Goal: Task Accomplishment & Management: Manage account settings

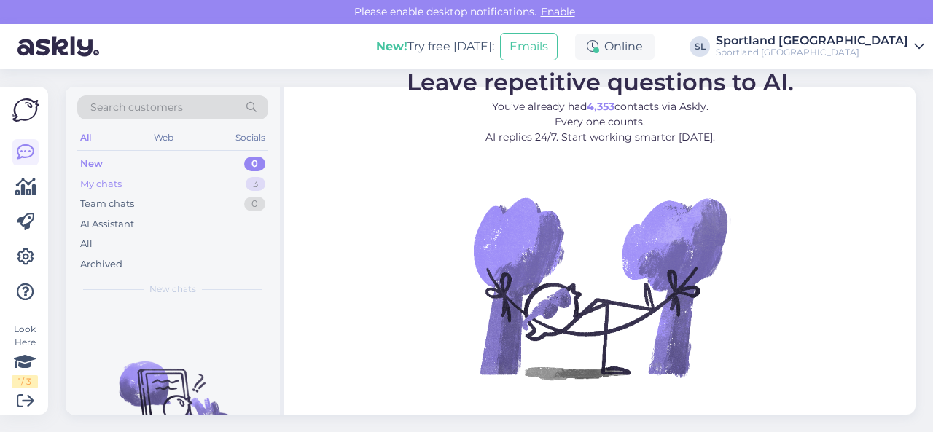
click at [174, 182] on div "My chats 3" at bounding box center [172, 184] width 191 height 20
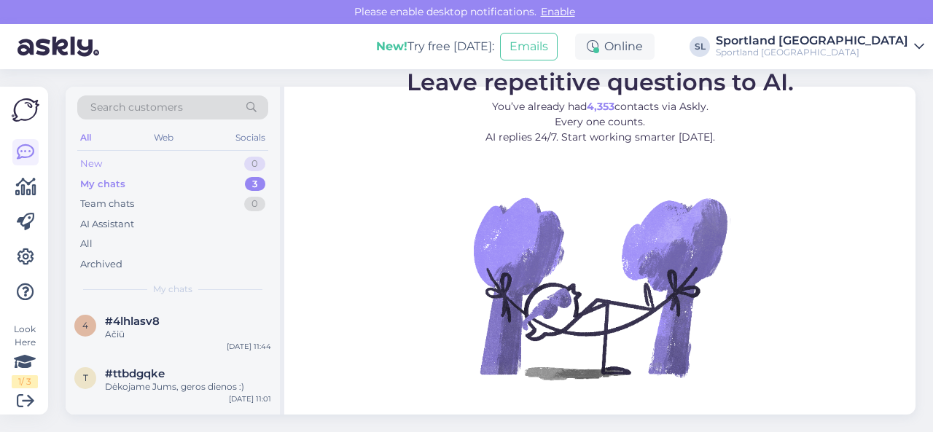
click at [150, 170] on div "New 0" at bounding box center [172, 164] width 191 height 20
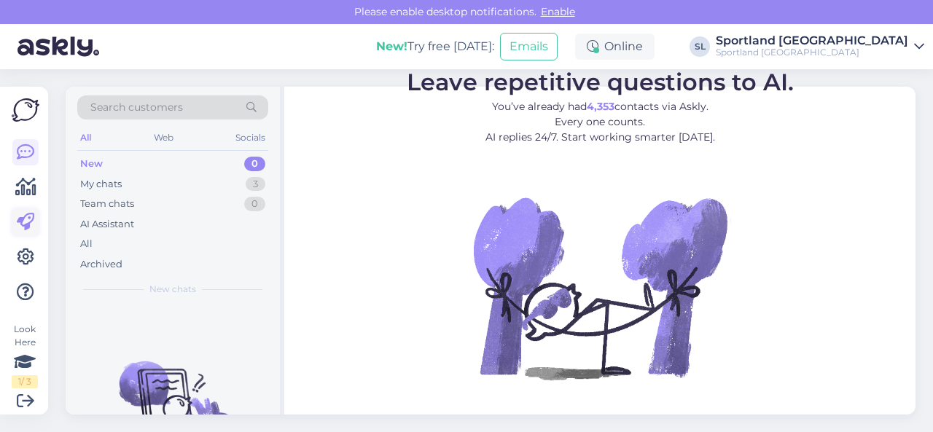
click at [25, 222] on icon at bounding box center [25, 222] width 17 height 17
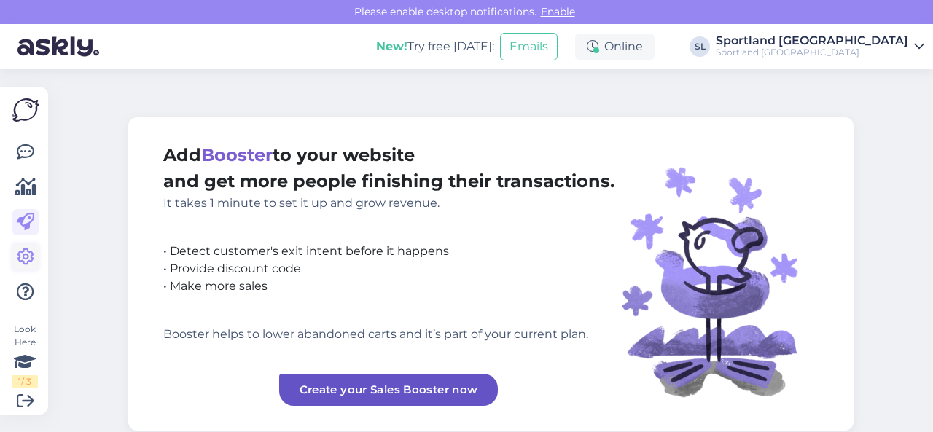
click at [28, 249] on icon at bounding box center [25, 257] width 17 height 17
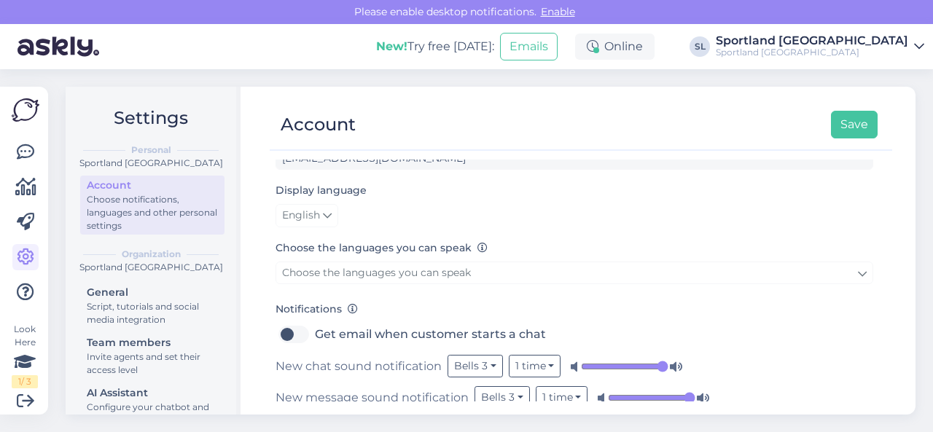
scroll to position [219, 0]
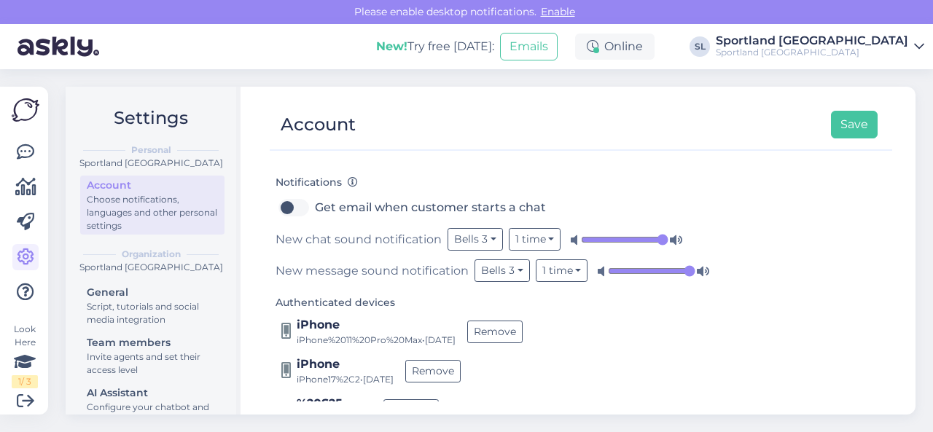
click at [660, 237] on input "range" at bounding box center [624, 240] width 87 height 15
click at [690, 270] on input "range" at bounding box center [651, 271] width 87 height 15
click at [854, 122] on button "Save" at bounding box center [854, 125] width 47 height 28
click at [20, 145] on icon at bounding box center [25, 152] width 17 height 17
